Goal: Task Accomplishment & Management: Use online tool/utility

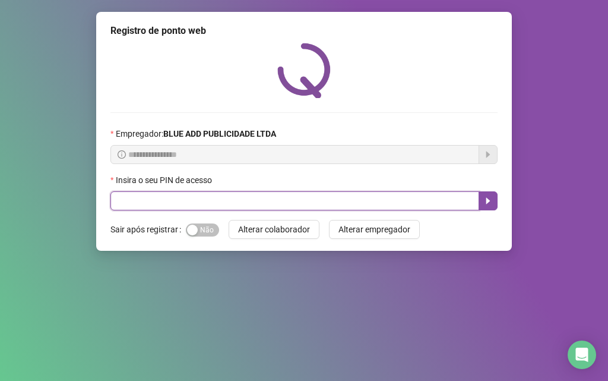
click at [112, 200] on input "text" at bounding box center [294, 200] width 369 height 19
click at [113, 198] on input "text" at bounding box center [294, 200] width 369 height 19
click at [113, 197] on input "text" at bounding box center [294, 200] width 369 height 19
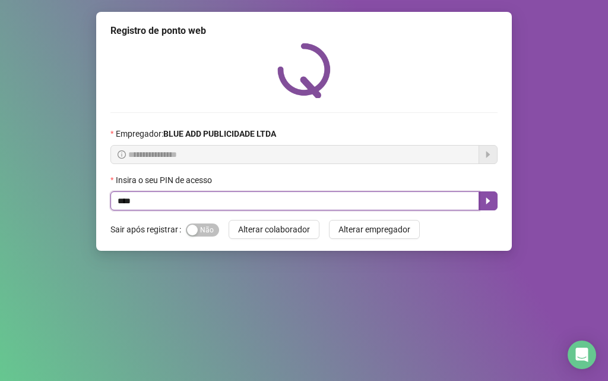
type input "*****"
click at [489, 198] on icon "caret-right" at bounding box center [489, 201] width 10 height 10
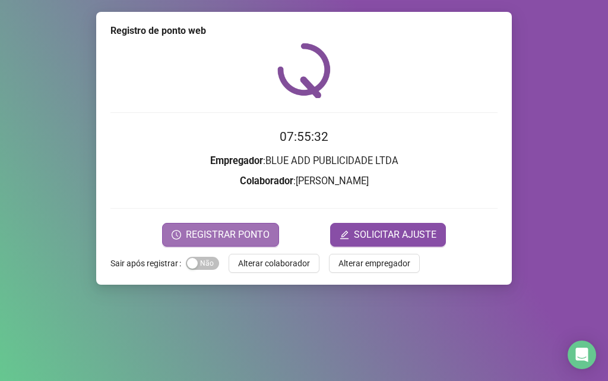
click at [238, 236] on span "REGISTRAR PONTO" at bounding box center [228, 235] width 84 height 14
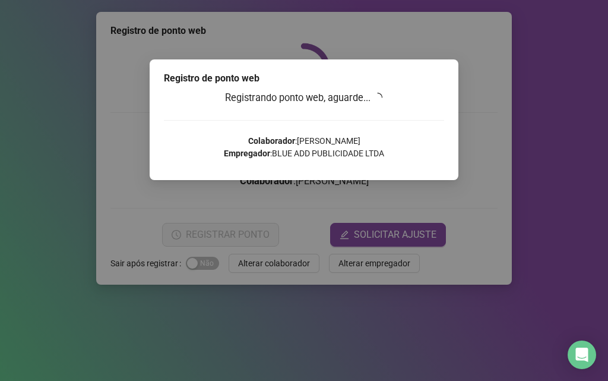
click at [238, 235] on div "Registro de ponto web Registrando ponto web, aguarde... Colaborador : [PERSON_N…" at bounding box center [304, 190] width 608 height 381
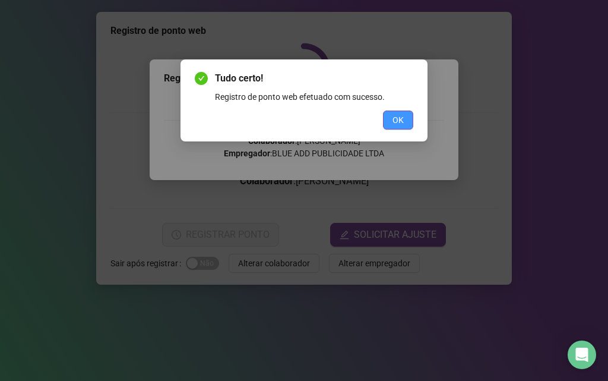
click at [394, 110] on button "OK" at bounding box center [398, 119] width 30 height 19
